Goal: Find specific page/section: Find specific page/section

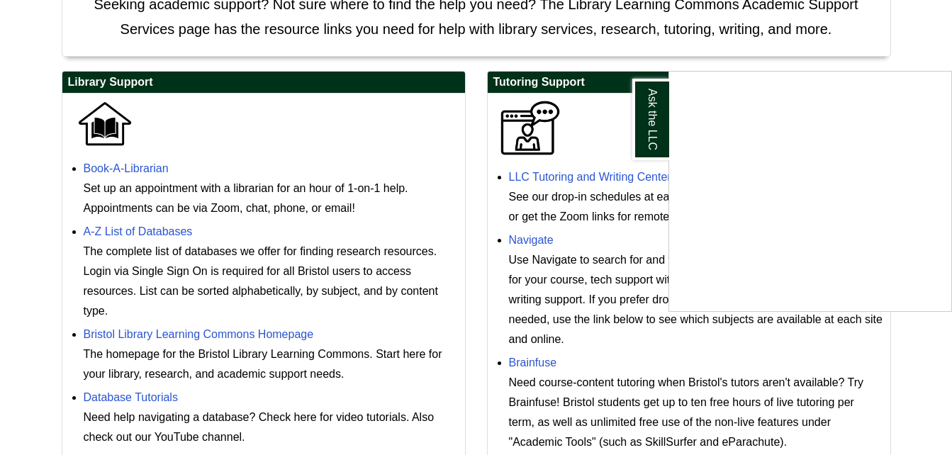
scroll to position [354, 0]
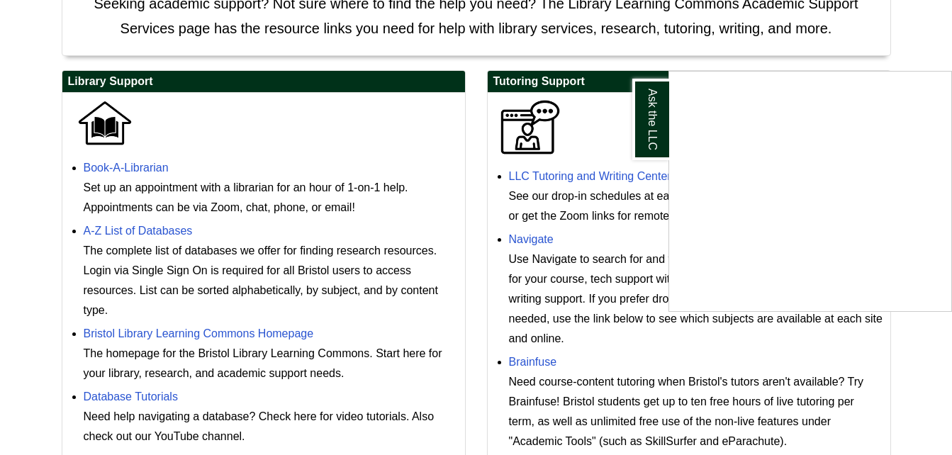
click at [551, 179] on div "Ask the LLC" at bounding box center [476, 227] width 952 height 455
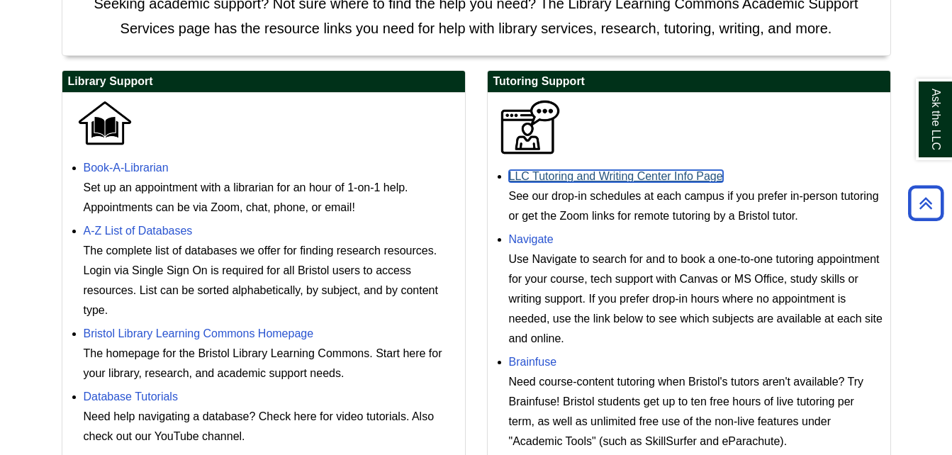
click at [550, 176] on link "LLC Tutoring and Writing Center Info Page" at bounding box center [616, 176] width 214 height 12
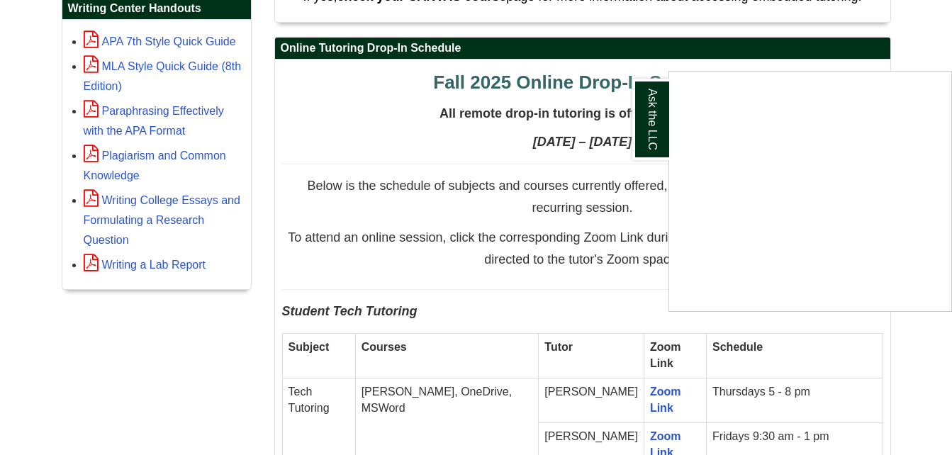
scroll to position [780, 0]
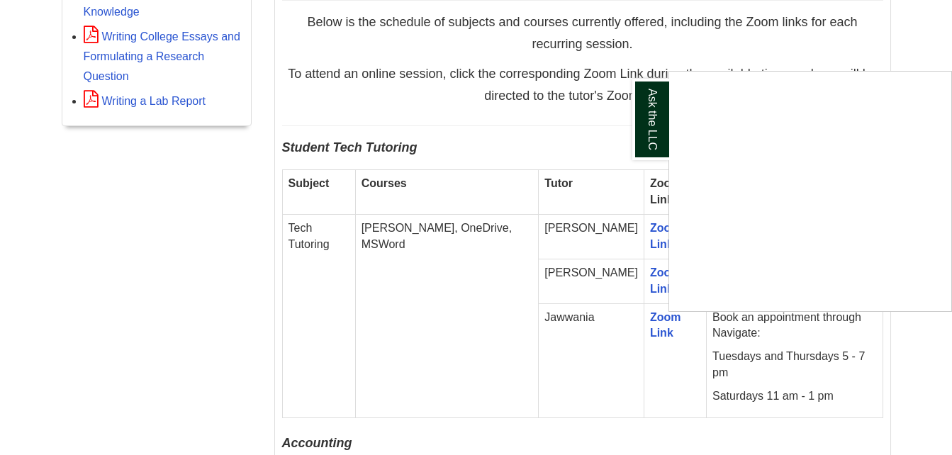
drag, startPoint x: 412, startPoint y: 377, endPoint x: 413, endPoint y: 370, distance: 7.2
click at [412, 377] on div "Ask the LLC" at bounding box center [476, 227] width 952 height 455
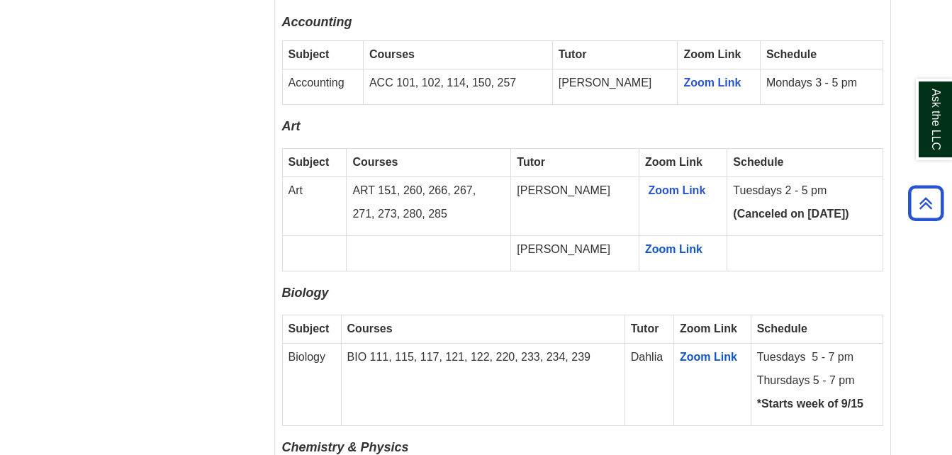
scroll to position [1063, 0]
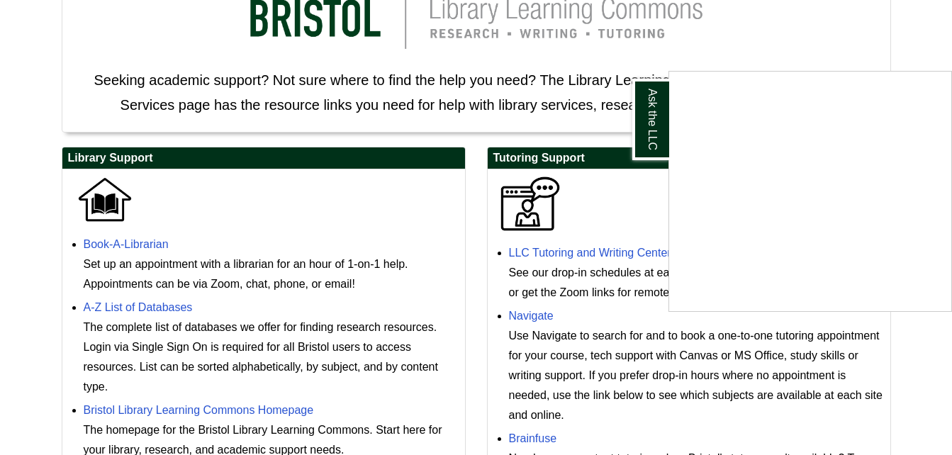
scroll to position [283, 0]
